Goal: Task Accomplishment & Management: Manage account settings

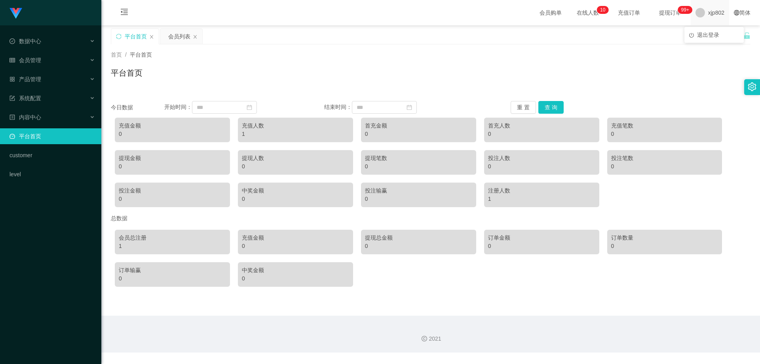
click at [708, 15] on span "xjp802" at bounding box center [716, 12] width 16 height 25
click at [711, 36] on span "退出登录" at bounding box center [708, 35] width 22 height 6
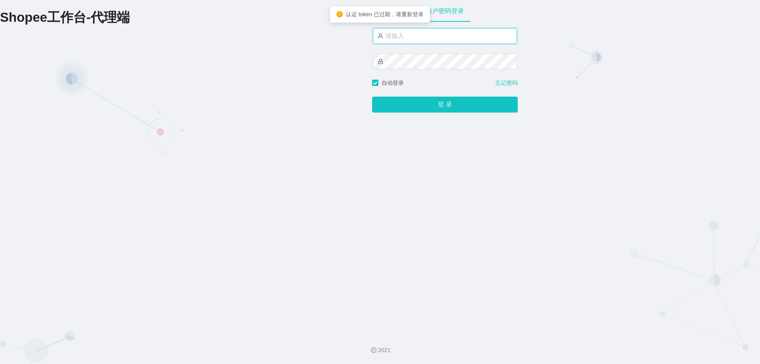
click at [414, 42] on input "text" at bounding box center [445, 36] width 144 height 16
type input "by2"
click at [372, 97] on button "登 录" at bounding box center [445, 105] width 146 height 16
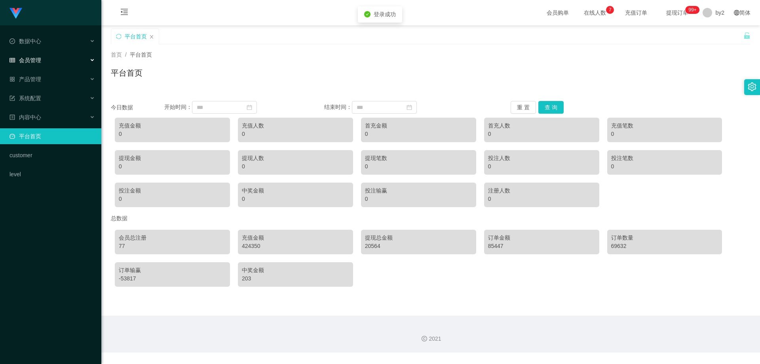
click at [48, 62] on div "会员管理" at bounding box center [50, 60] width 101 height 16
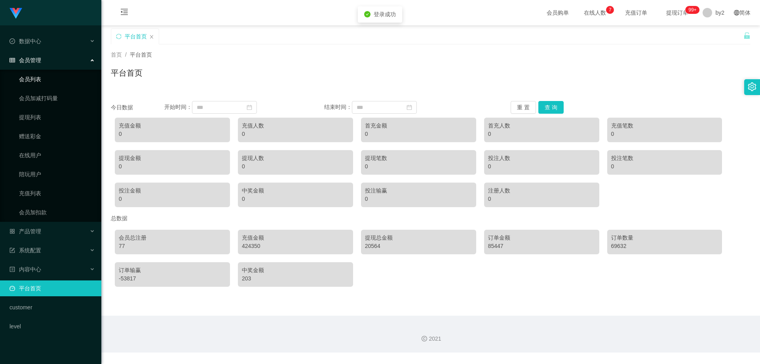
click at [40, 77] on link "会员列表" at bounding box center [57, 79] width 76 height 16
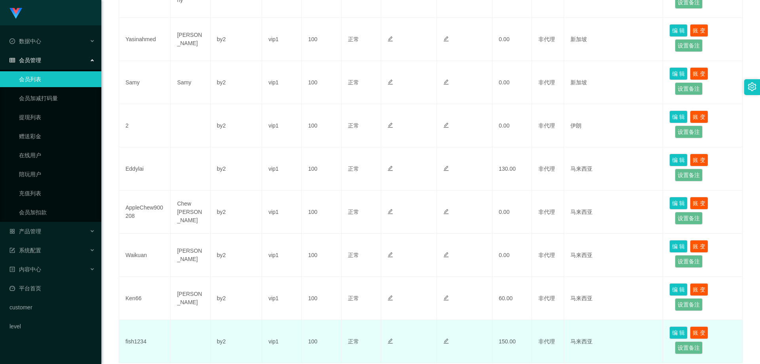
scroll to position [317, 0]
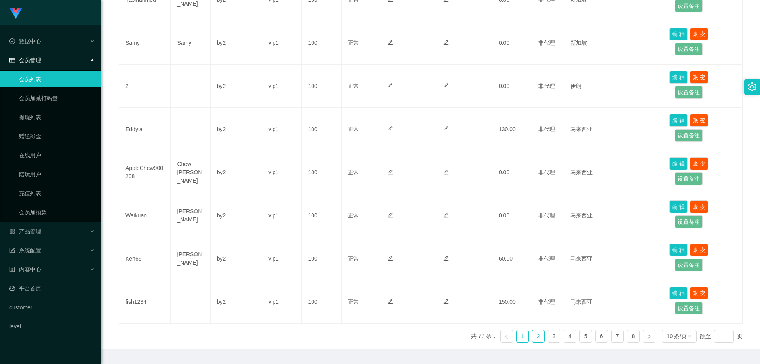
click at [532, 337] on link "2" at bounding box center [538, 336] width 12 height 12
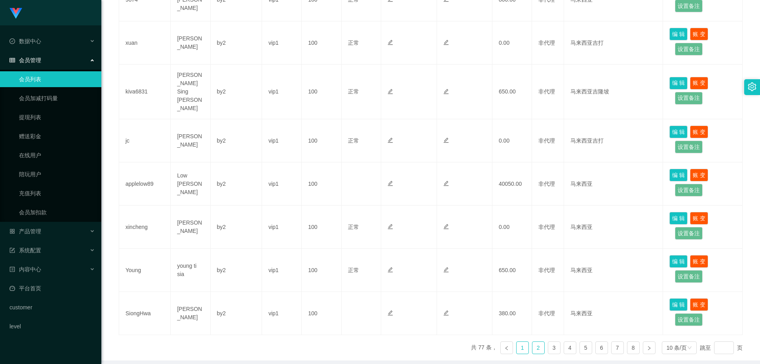
click at [516, 341] on link "1" at bounding box center [522, 347] width 12 height 12
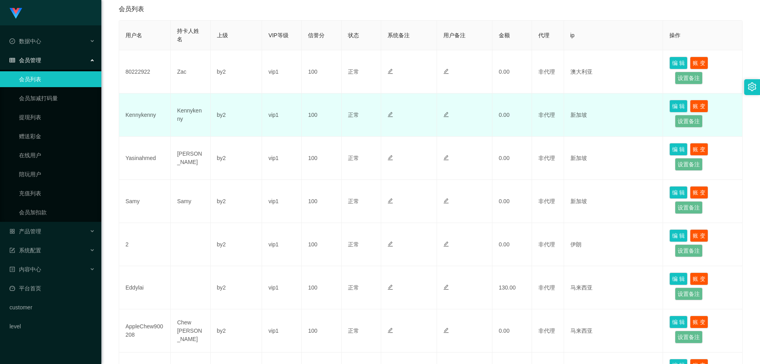
scroll to position [0, 0]
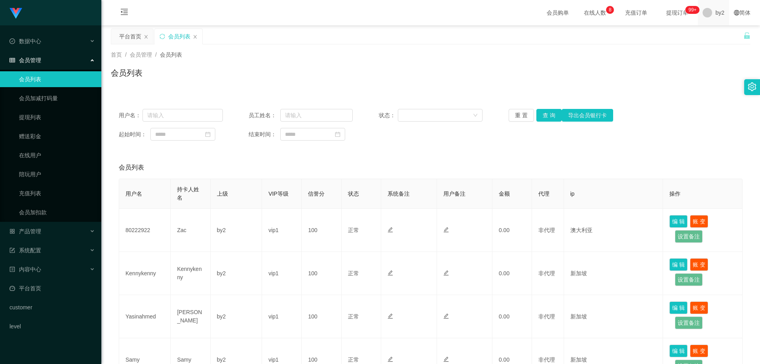
click at [705, 14] on span at bounding box center [706, 12] width 9 height 9
click at [709, 35] on span "退出登录" at bounding box center [715, 35] width 22 height 6
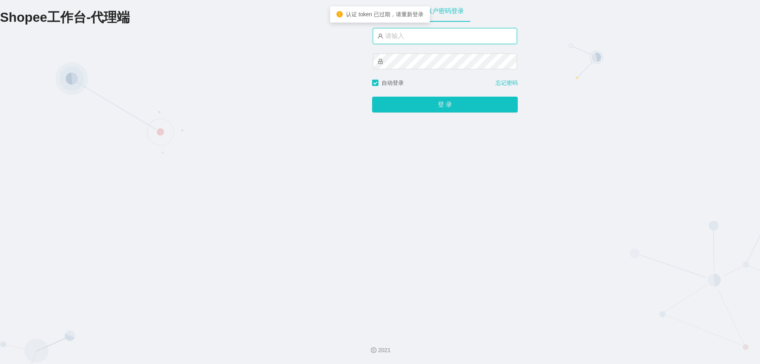
click at [397, 38] on input "text" at bounding box center [445, 36] width 144 height 16
type input "xjp2"
click at [372, 97] on button "登 录" at bounding box center [445, 105] width 146 height 16
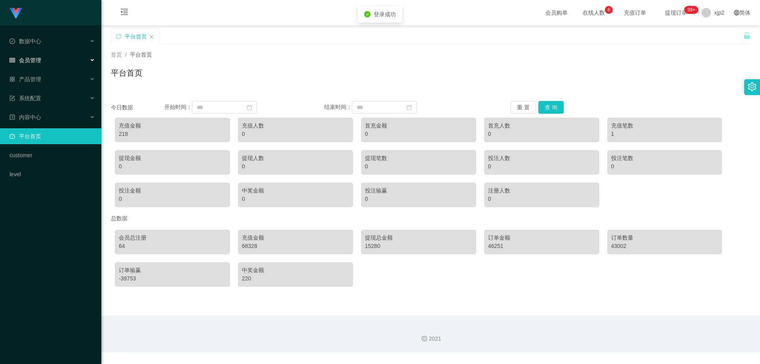
click at [75, 59] on div "会员管理" at bounding box center [50, 60] width 101 height 16
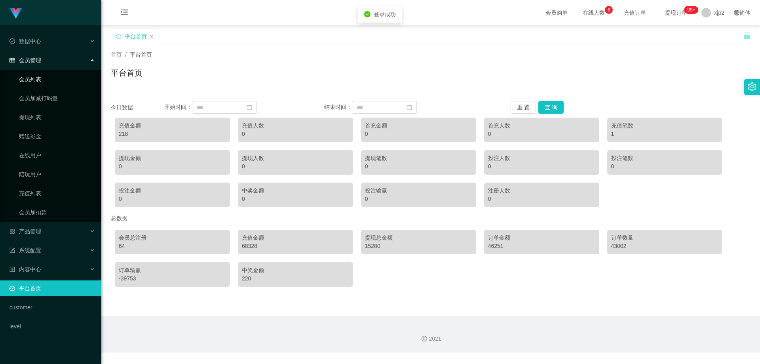
click at [53, 79] on link "会员列表" at bounding box center [57, 79] width 76 height 16
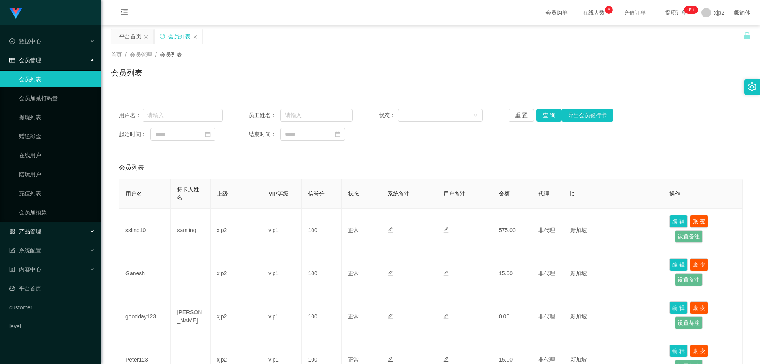
click at [44, 235] on div "产品管理" at bounding box center [50, 231] width 101 height 16
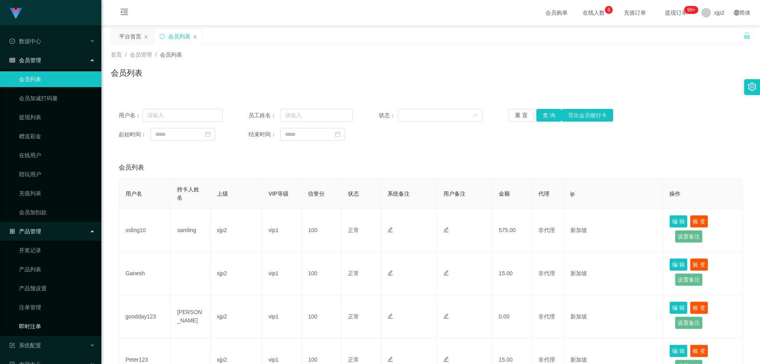
click at [46, 324] on link "即时注单" at bounding box center [57, 326] width 76 height 16
